Goal: Information Seeking & Learning: Check status

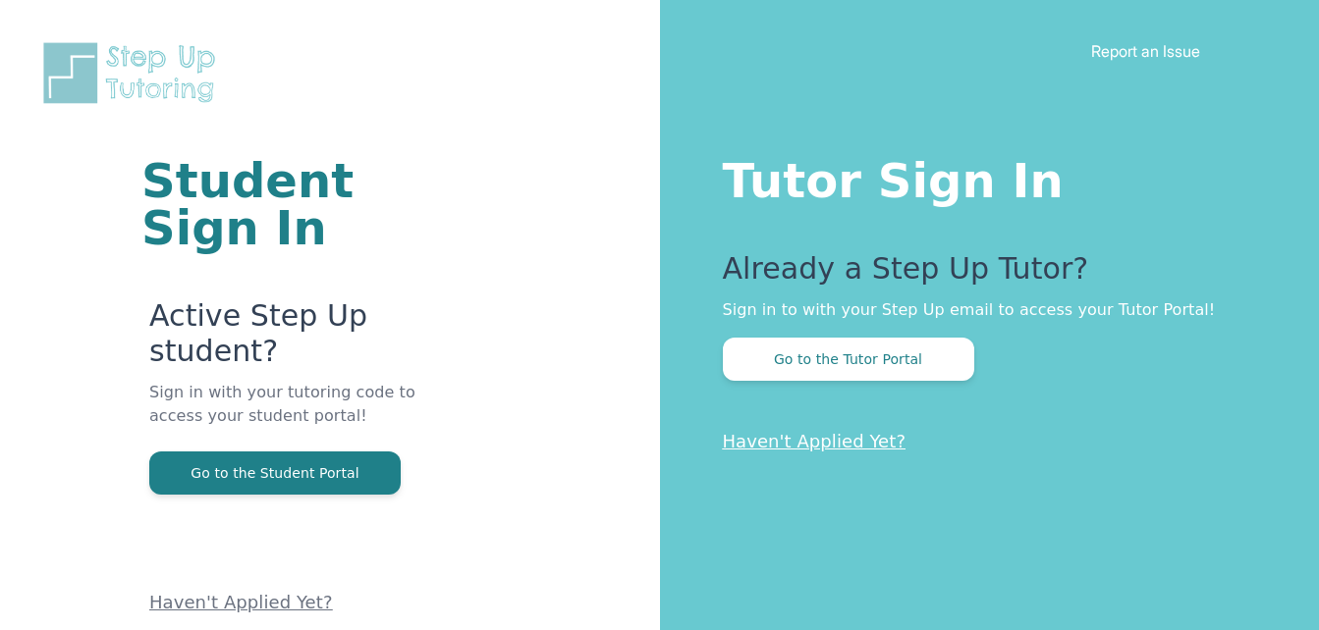
drag, startPoint x: 0, startPoint y: 0, endPoint x: 651, endPoint y: 165, distance: 671.6
click at [651, 165] on div "Student Sign In Active Step Up student? Sign in with your tutoring code to acce…" at bounding box center [330, 315] width 660 height 630
click at [837, 363] on button "Go to the Tutor Portal" at bounding box center [848, 359] width 251 height 43
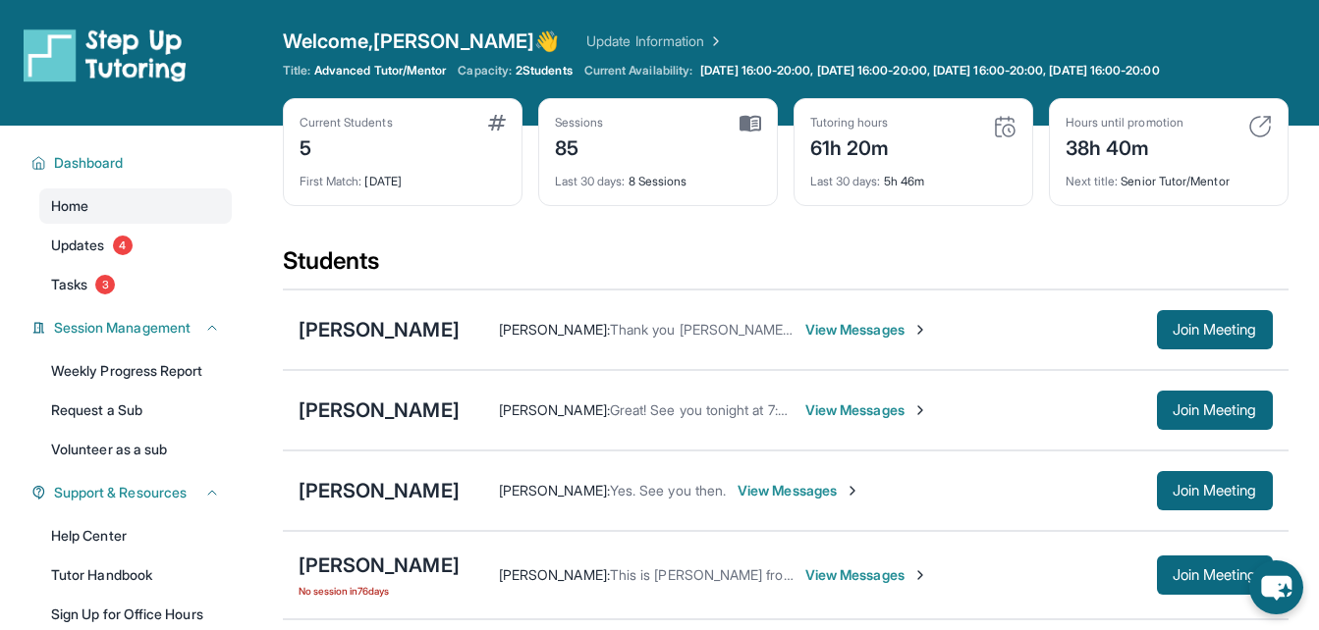
click at [837, 410] on span "View Messages" at bounding box center [866, 411] width 123 height 20
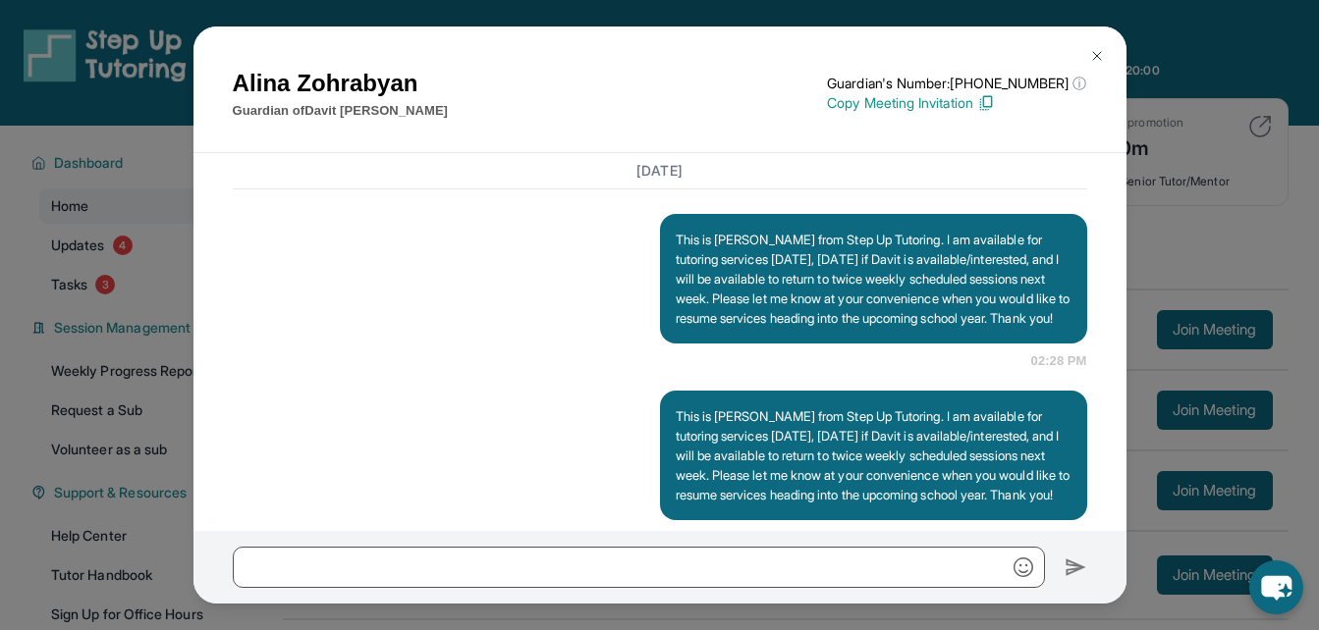
scroll to position [34513, 0]
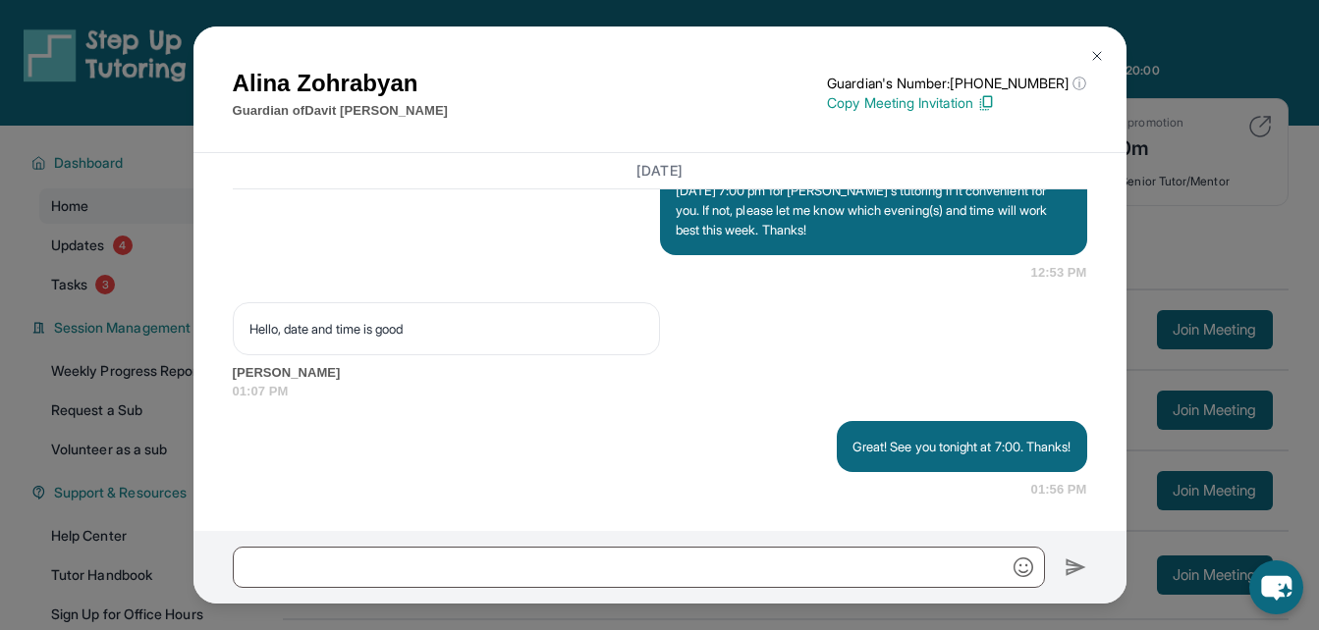
click at [961, 338] on div "Hello, date and time is good Alina Zohrabyan 01:07 PM" at bounding box center [660, 351] width 854 height 99
click at [1097, 57] on img at bounding box center [1097, 56] width 16 height 16
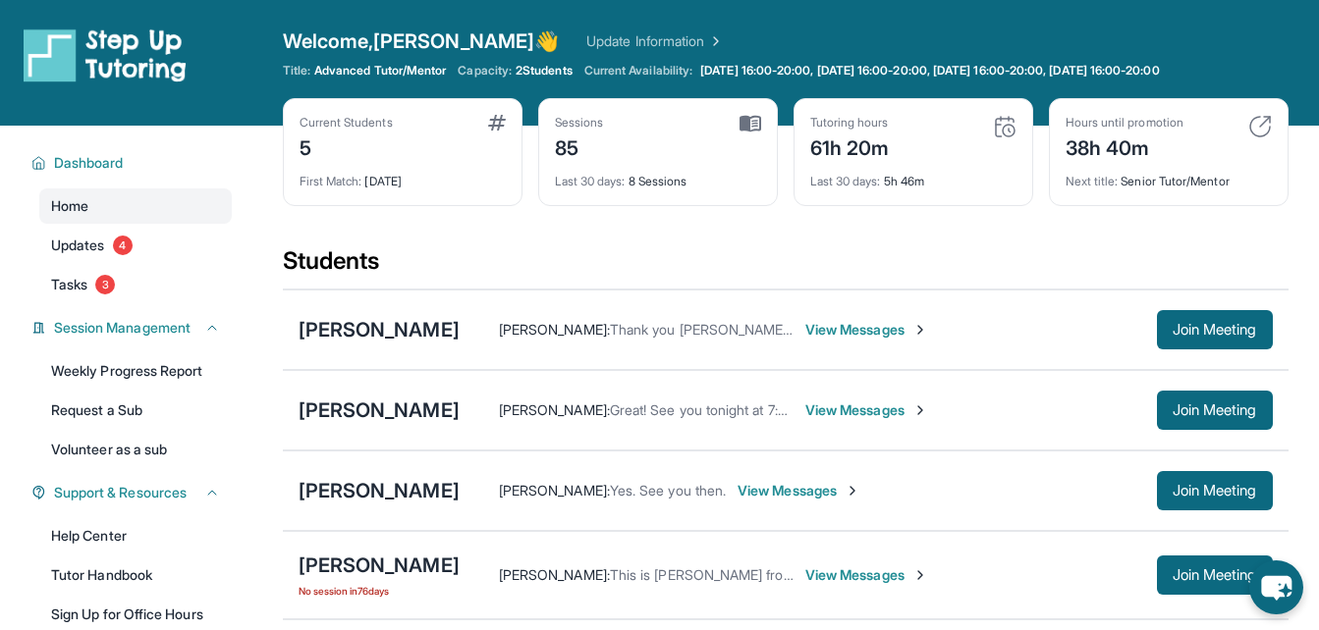
click at [586, 40] on link "Update Information" at bounding box center [654, 41] width 137 height 20
click at [920, 153] on div "Tutoring hours 61h 20m" at bounding box center [913, 138] width 206 height 47
click at [586, 39] on link "Update Information" at bounding box center [654, 41] width 137 height 20
click at [110, 240] on link "Updates 4" at bounding box center [135, 245] width 192 height 35
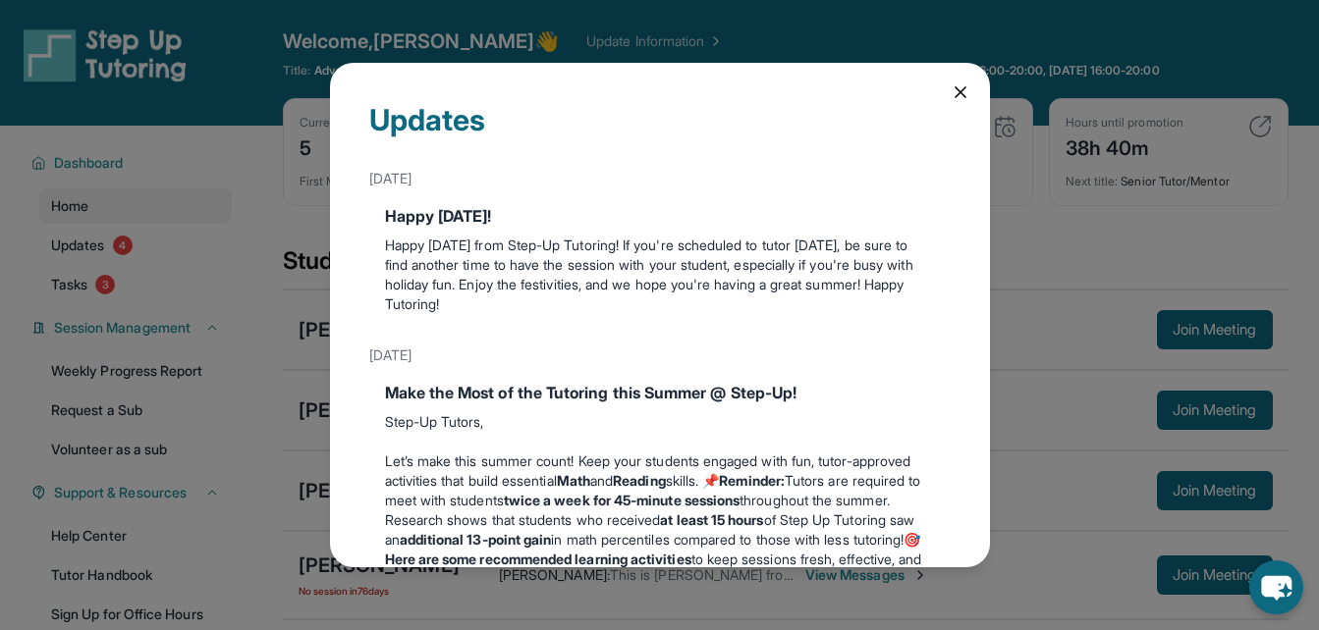
click at [97, 281] on div "Updates [DATE] Happy [DATE]! Happy [DATE] from Step-Up Tutoring! If you're sche…" at bounding box center [659, 315] width 1319 height 630
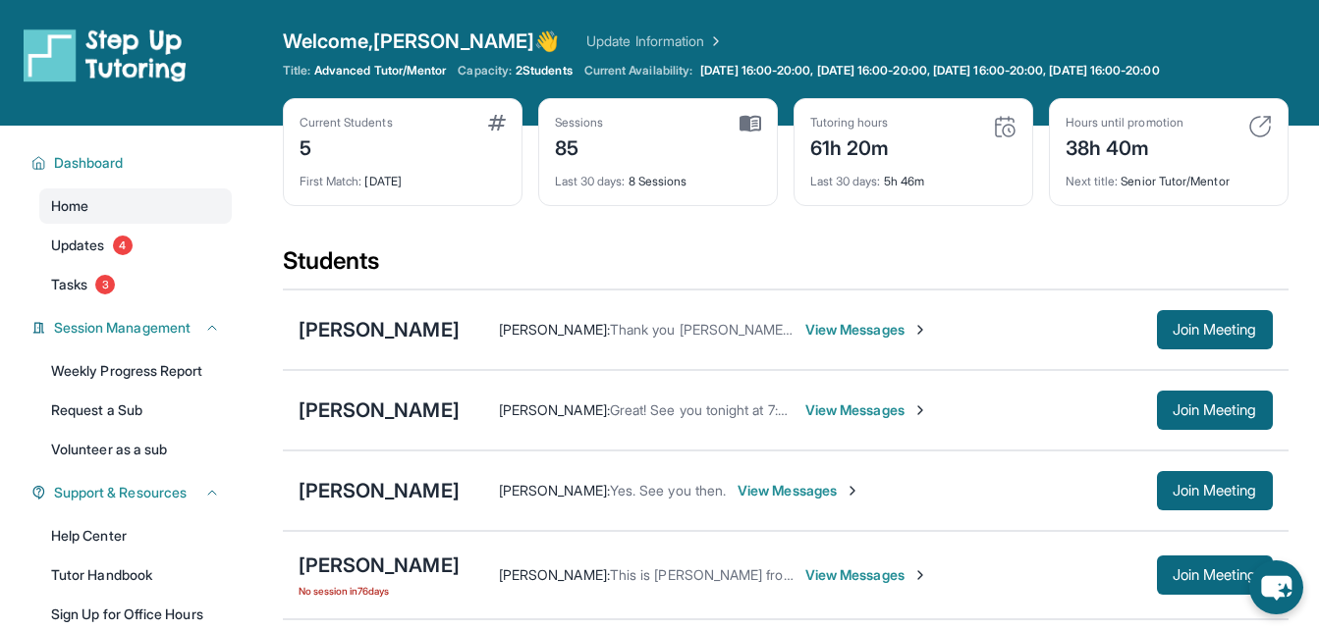
click at [824, 212] on div "Current Students 5 First Match : [DATE] Sessions 85 Last 30 days : 8 Sessions T…" at bounding box center [786, 171] width 1006 height 147
click at [68, 284] on span "Tasks" at bounding box center [69, 285] width 36 height 20
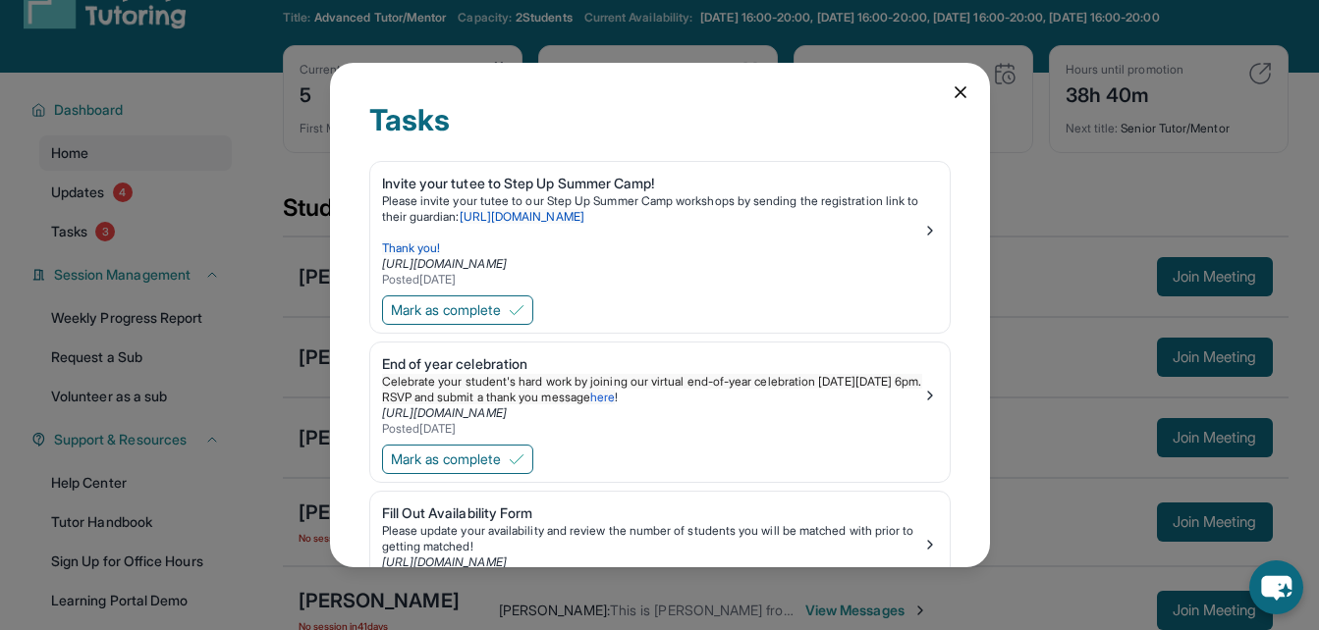
scroll to position [98, 0]
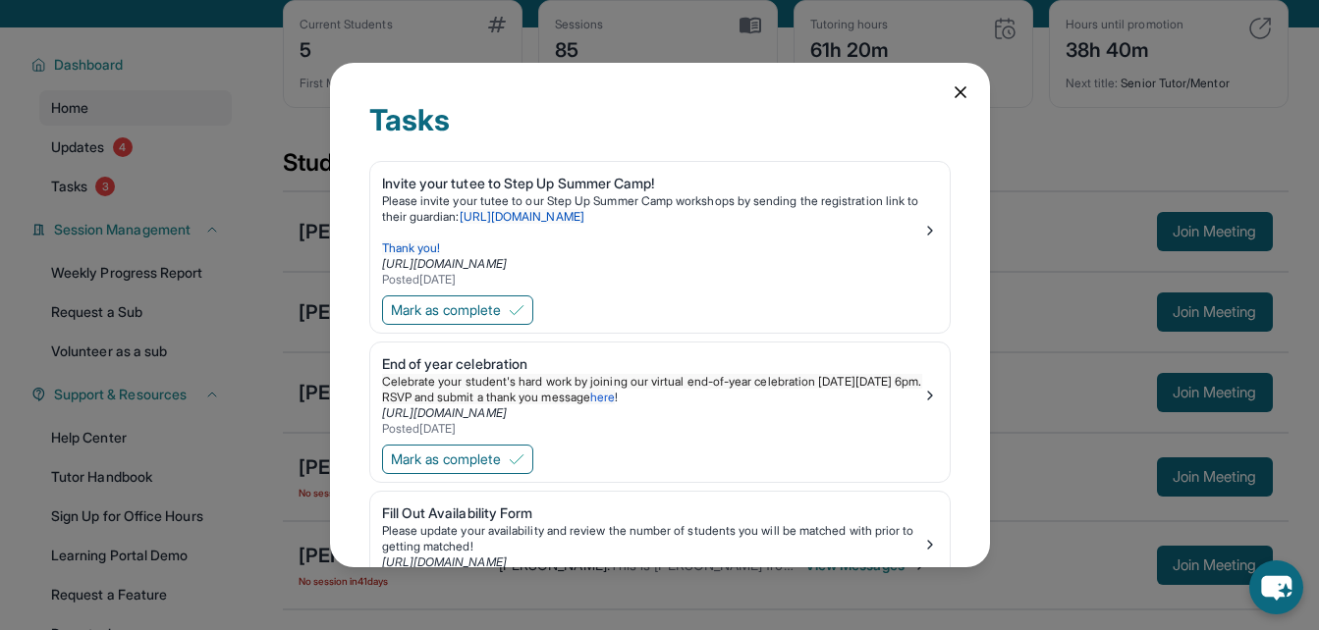
click at [953, 92] on icon at bounding box center [961, 92] width 20 height 20
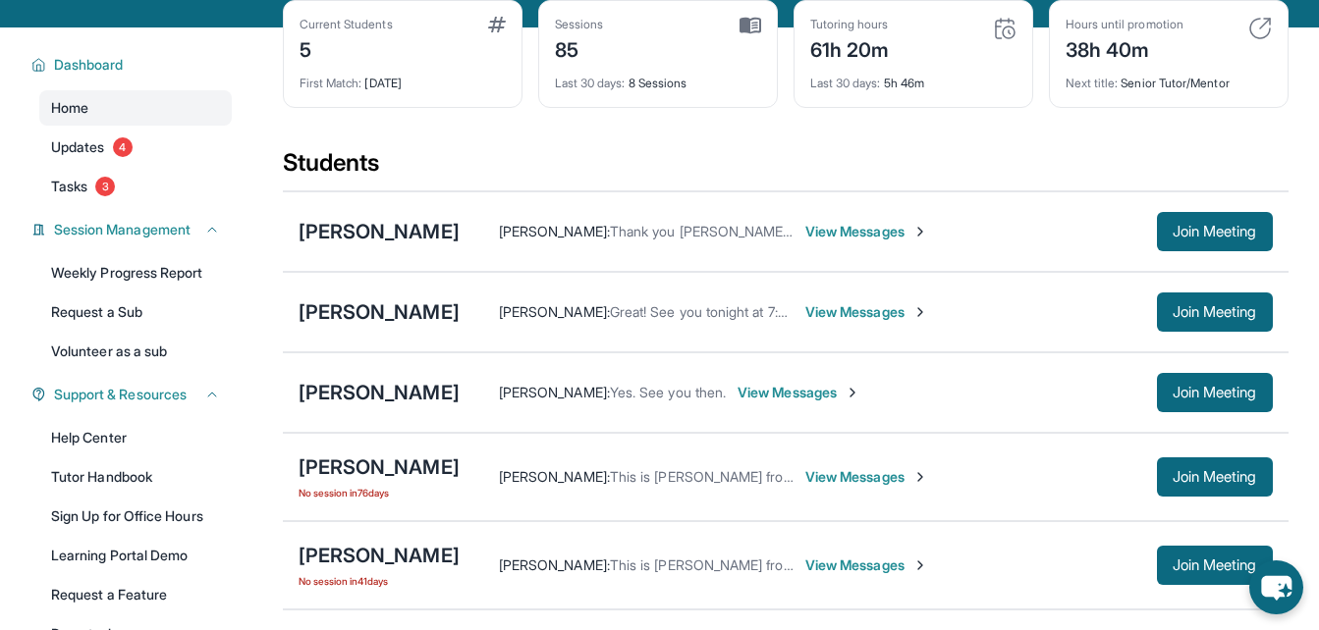
scroll to position [0, 0]
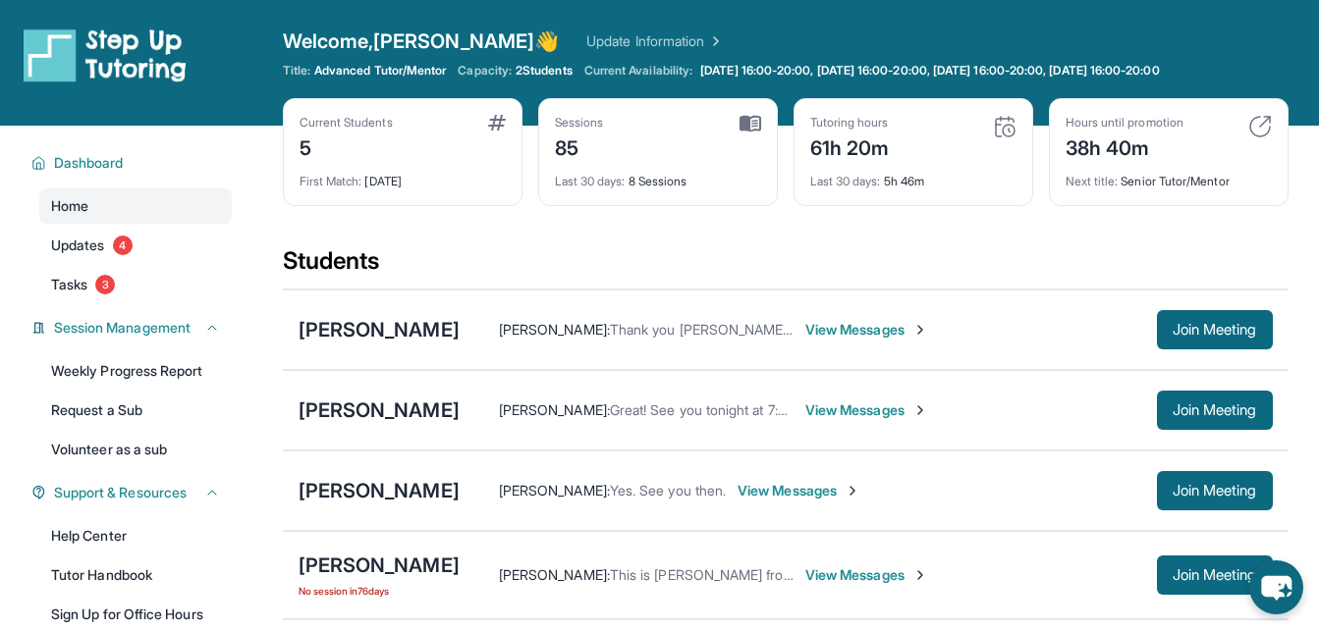
click at [586, 36] on link "Update Information" at bounding box center [654, 41] width 137 height 20
click at [938, 142] on div "Tutoring hours 61h 20m" at bounding box center [913, 138] width 206 height 47
drag, startPoint x: 938, startPoint y: 142, endPoint x: 1064, endPoint y: 203, distance: 139.7
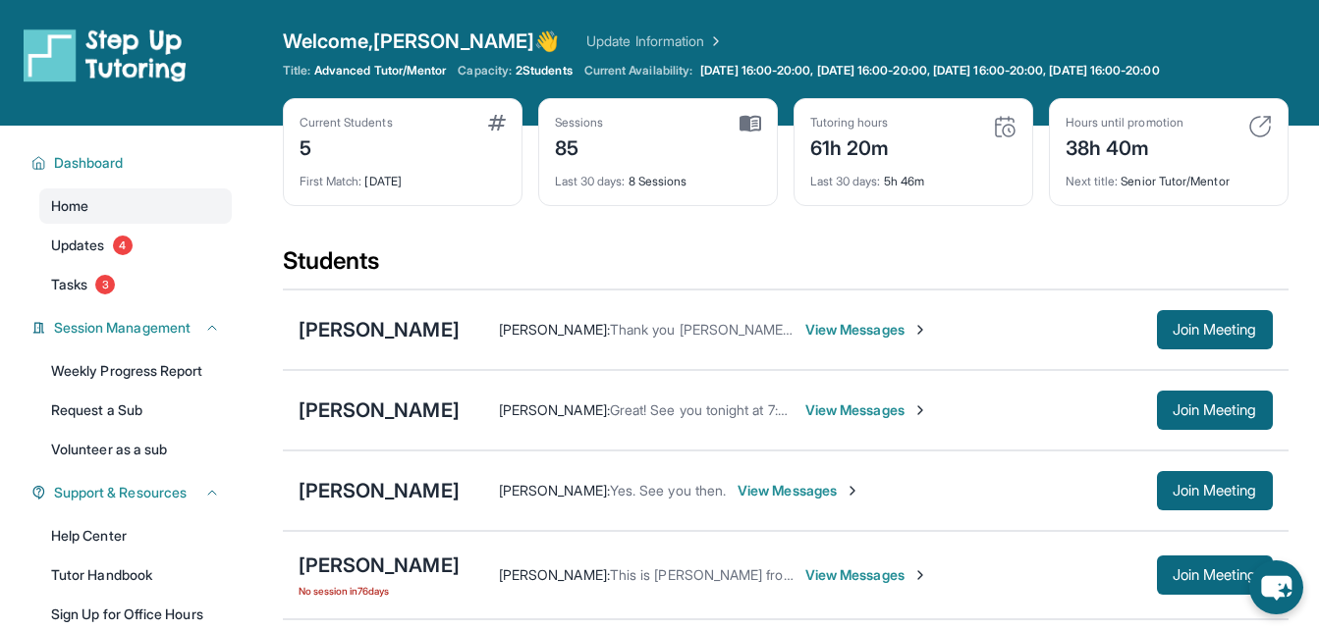
click at [1064, 203] on div "Hours until promotion 38h 40m Next title : Senior Tutor/Mentor" at bounding box center [1169, 152] width 240 height 108
click at [1004, 119] on img at bounding box center [1005, 127] width 24 height 24
click at [833, 126] on div "Tutoring hours" at bounding box center [850, 123] width 80 height 16
click at [861, 186] on span "Last 30 days :" at bounding box center [845, 181] width 71 height 15
click at [845, 125] on div "Tutoring hours" at bounding box center [850, 123] width 80 height 16
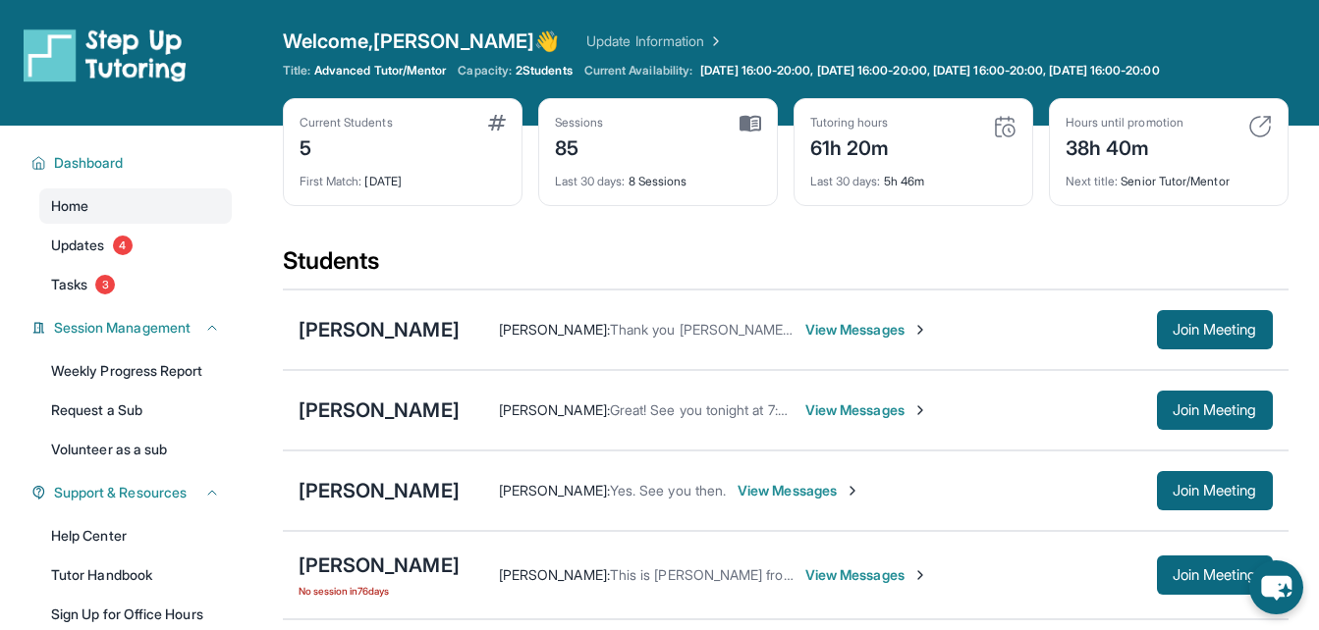
click at [1256, 125] on img at bounding box center [1260, 127] width 24 height 24
drag, startPoint x: 1256, startPoint y: 128, endPoint x: 962, endPoint y: 109, distance: 294.2
click at [1256, 127] on img at bounding box center [1260, 127] width 24 height 24
click at [1015, 129] on img at bounding box center [1005, 127] width 24 height 24
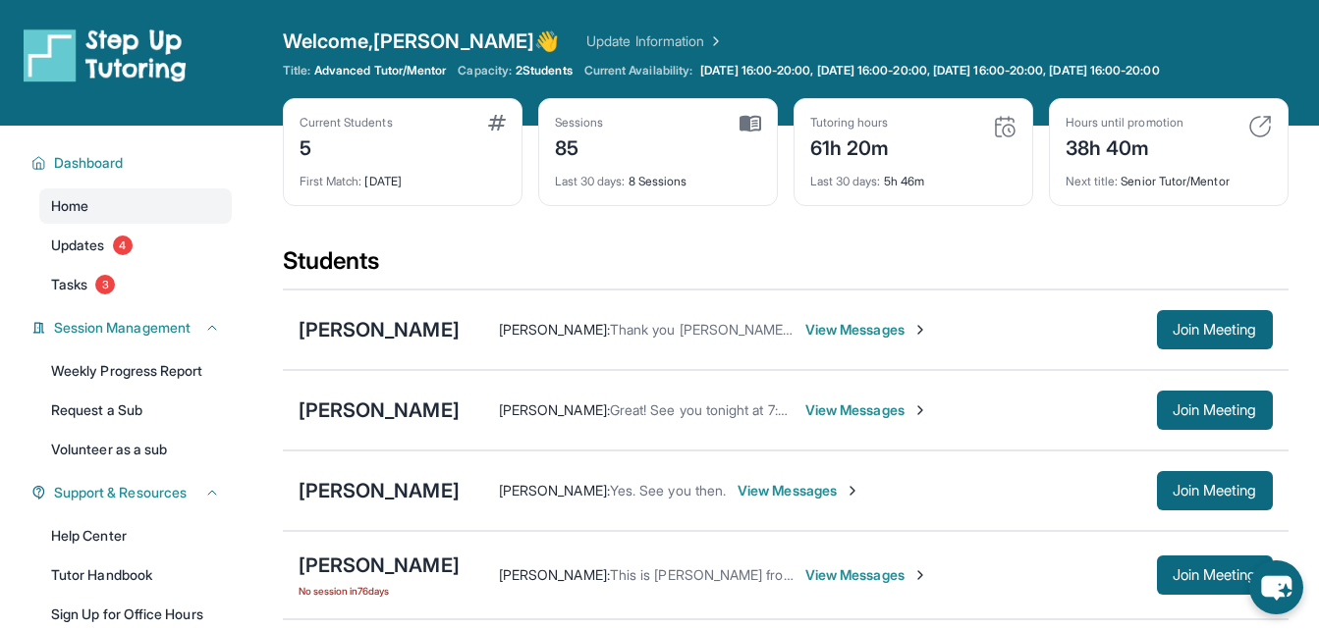
click at [1015, 129] on img at bounding box center [1005, 127] width 24 height 24
click at [736, 127] on div "Sessions 85" at bounding box center [658, 138] width 206 height 47
click at [736, 126] on div "Sessions 85" at bounding box center [658, 138] width 206 height 47
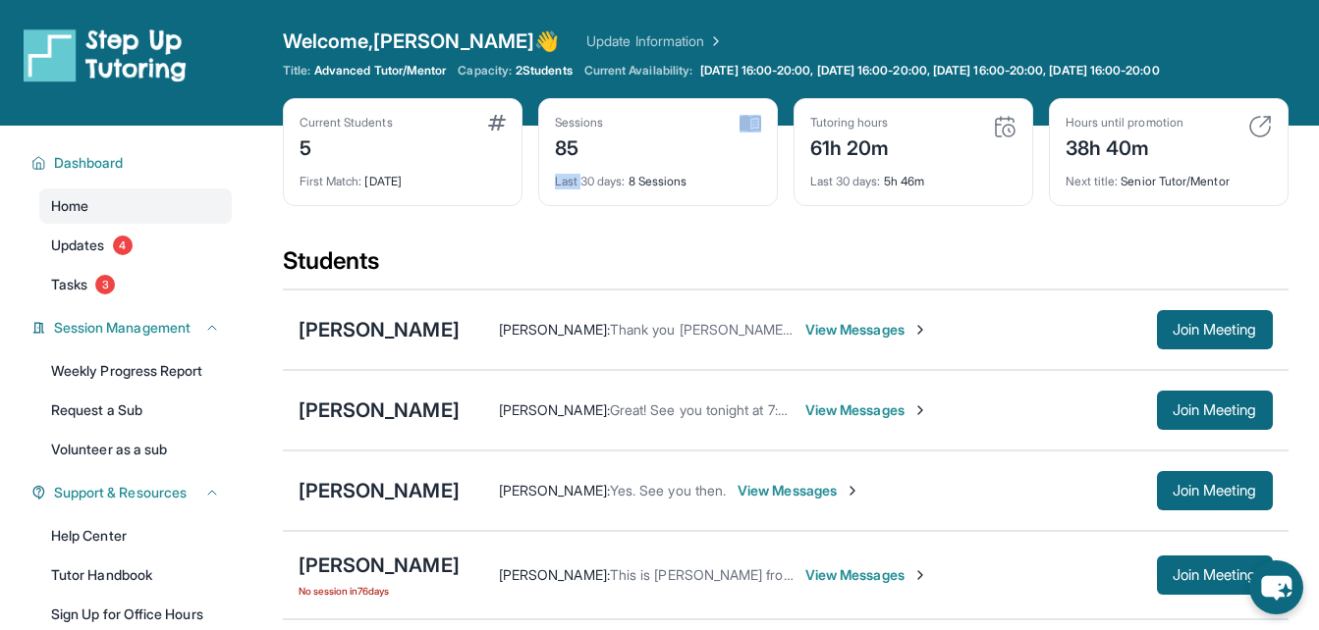
click at [737, 125] on div "Sessions 85" at bounding box center [658, 138] width 206 height 47
click at [734, 122] on div "Sessions 85" at bounding box center [658, 138] width 206 height 47
click at [499, 126] on img at bounding box center [497, 123] width 18 height 16
